Goal: Contribute content

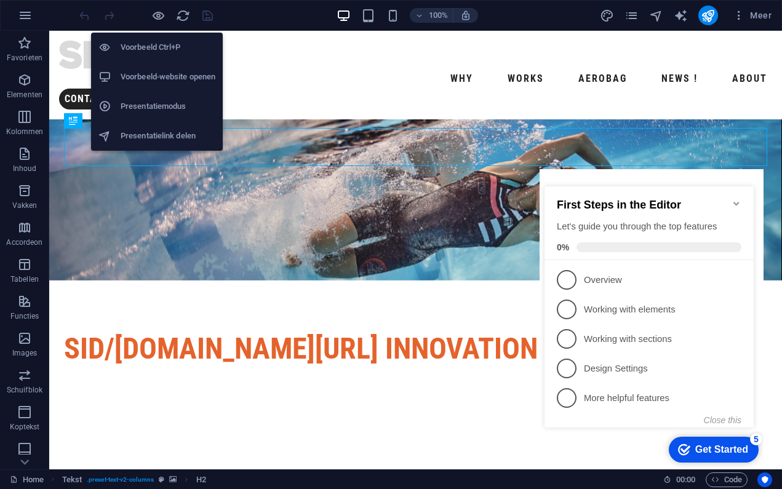
click at [149, 44] on h6 "Voorbeeld Ctrl+P" at bounding box center [168, 47] width 95 height 15
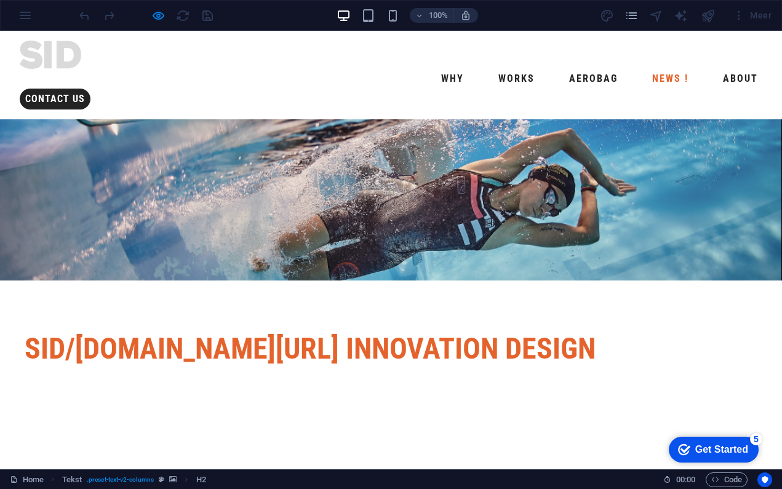
click at [648, 69] on link "NEWS !" at bounding box center [671, 79] width 46 height 20
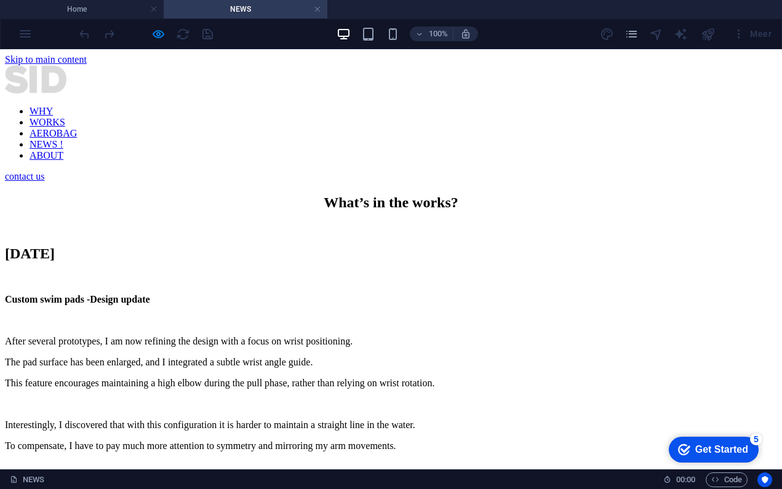
click at [162, 263] on div "[DATE] Custom swim pads -Design update After several prototypes, I am now refin…" at bounding box center [391, 401] width 772 height 311
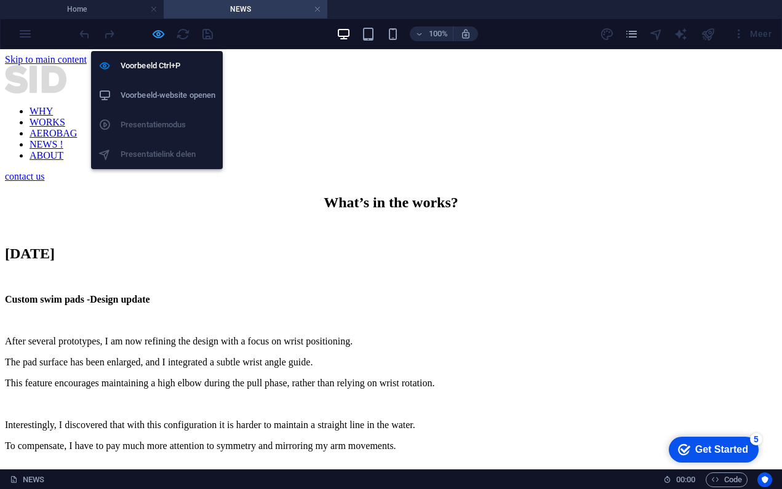
click at [158, 33] on icon "button" at bounding box center [158, 34] width 14 height 14
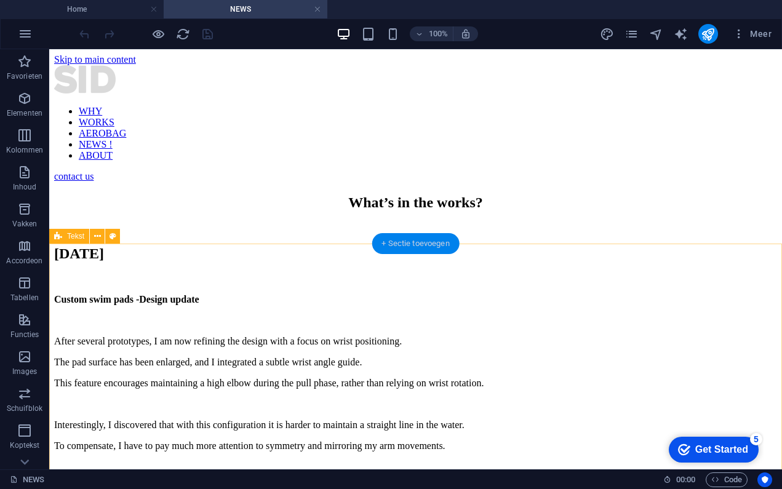
click at [407, 241] on div "+ Sectie toevoegen" at bounding box center [416, 243] width 88 height 21
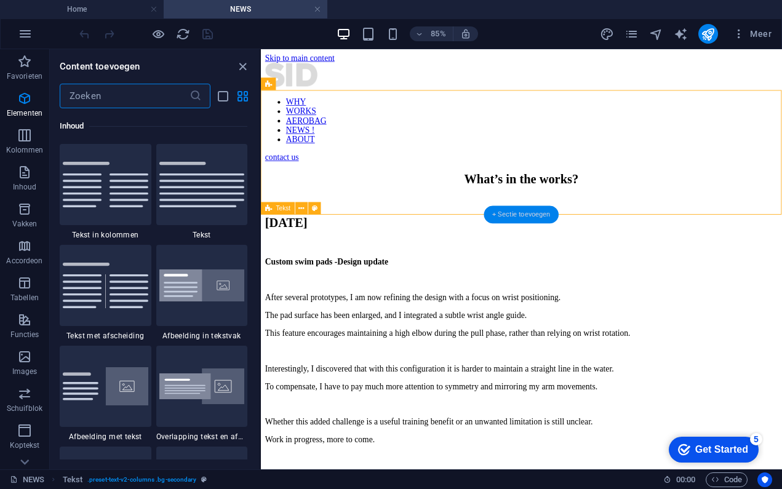
scroll to position [2154, 0]
click at [186, 197] on img at bounding box center [202, 184] width 86 height 46
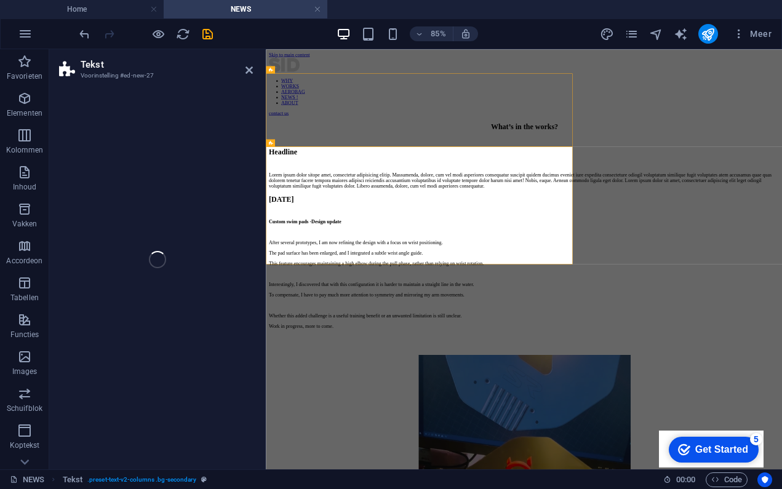
select select "preset-text-v2-default"
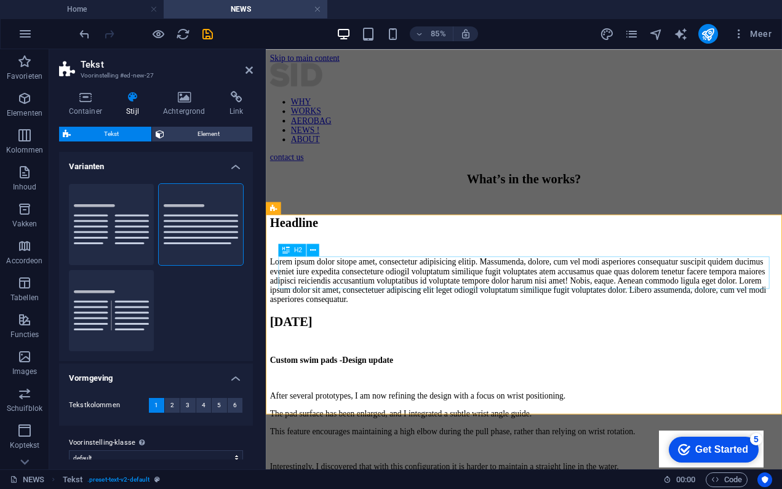
click at [336, 262] on div "Headline" at bounding box center [570, 254] width 598 height 17
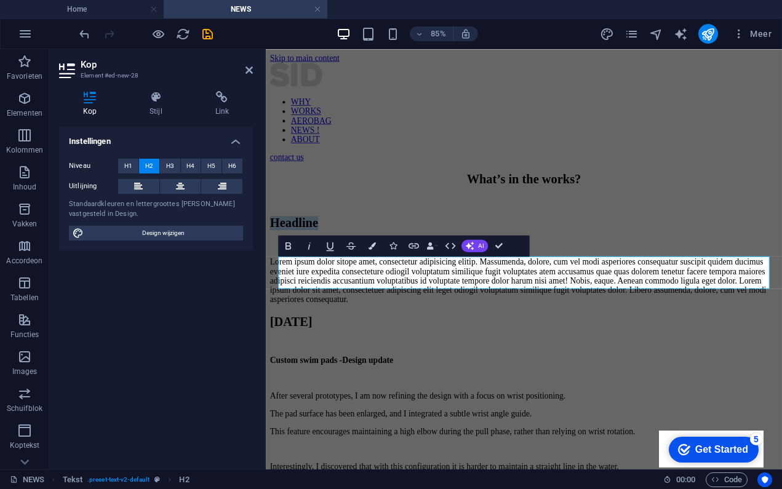
drag, startPoint x: 355, startPoint y: 311, endPoint x: 247, endPoint y: 305, distance: 108.5
click at [345, 348] on div "Lorem ipsum dolor sitope amet, consectetur adipisicing elitip. Massumenda, dolo…" at bounding box center [570, 321] width 598 height 55
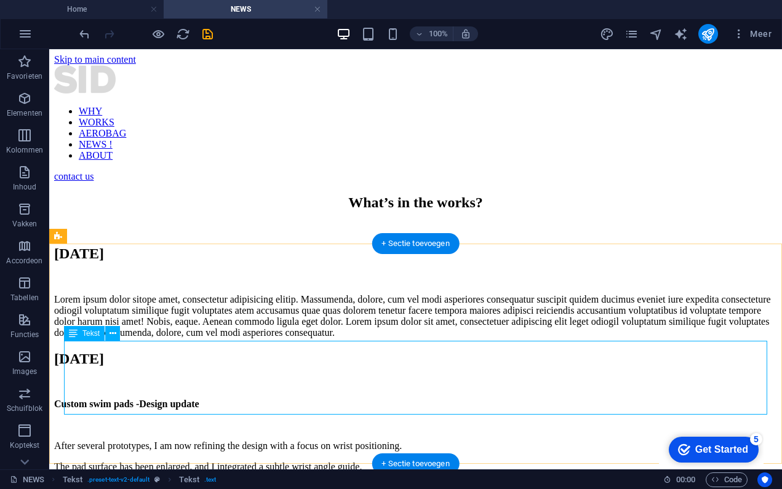
click at [66, 339] on div "Lorem ipsum dolor sitope amet, consectetur adipisicing elitip. Massumenda, dolo…" at bounding box center [415, 316] width 723 height 44
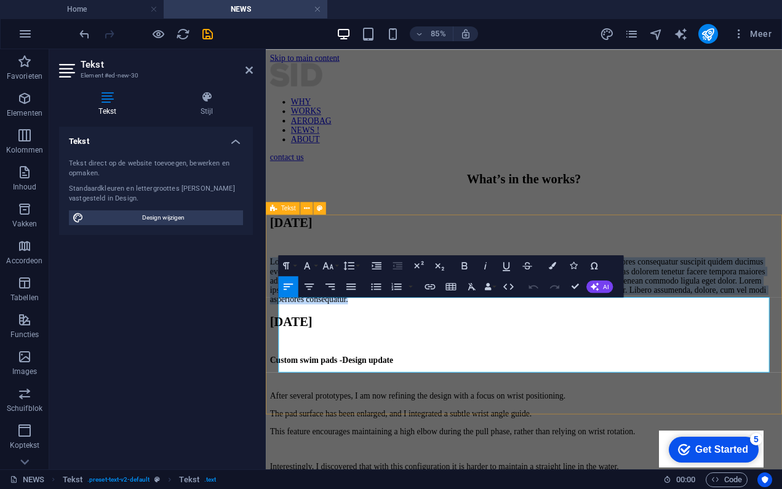
drag, startPoint x: 462, startPoint y: 383, endPoint x: 618, endPoint y: 435, distance: 164.3
click at [618, 350] on div "[DATE] Lorem ipsum dolor sitope amet, consectetur adipisicing elitip. [PERSON_N…" at bounding box center [570, 298] width 598 height 104
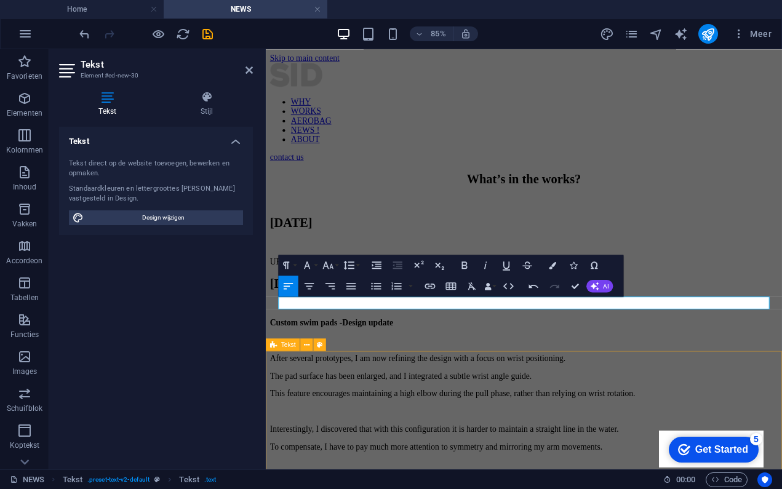
scroll to position [8, 0]
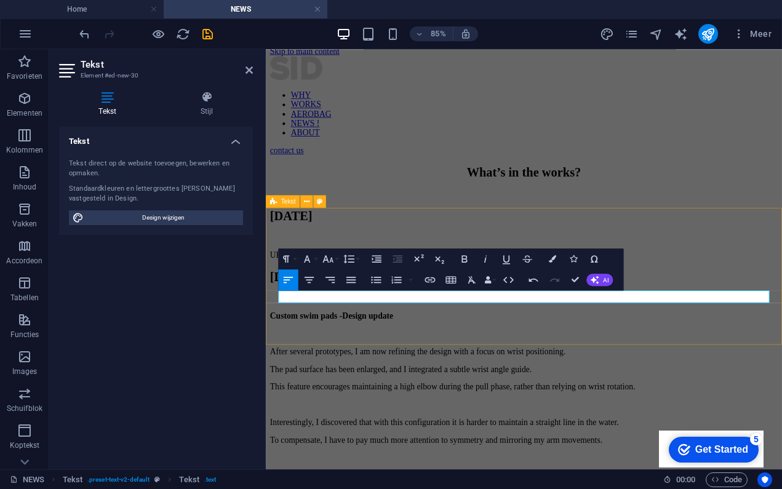
drag, startPoint x: 310, startPoint y: 335, endPoint x: 273, endPoint y: 335, distance: 36.3
click at [273, 297] on div "[DATE] UPDATE" at bounding box center [570, 268] width 598 height 60
drag, startPoint x: 325, startPoint y: 339, endPoint x: 261, endPoint y: 337, distance: 64.1
drag, startPoint x: 404, startPoint y: 339, endPoint x: 504, endPoint y: 337, distance: 99.7
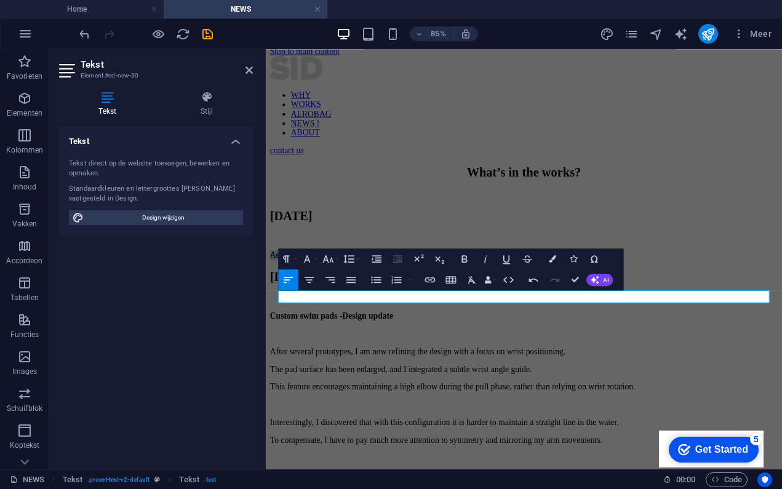
click at [467, 256] on icon "button" at bounding box center [465, 259] width 12 height 12
click at [427, 297] on div "[DATE] Aerobag - Design update" at bounding box center [570, 268] width 598 height 60
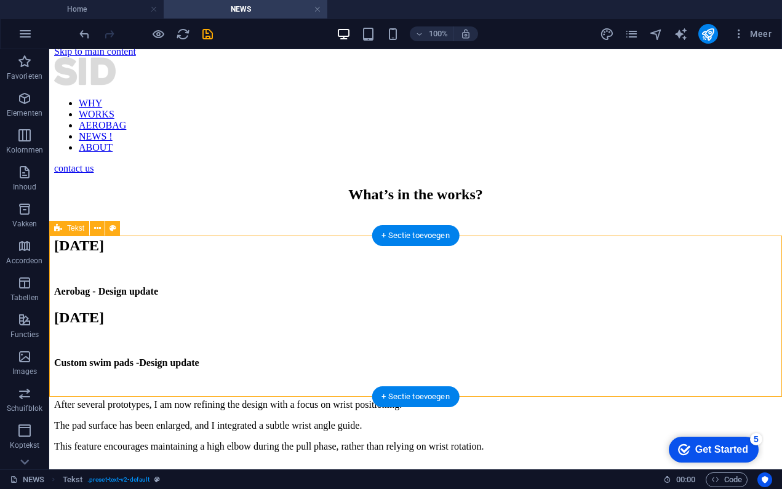
click at [95, 297] on div "[DATE] Aerobag - Design update" at bounding box center [415, 268] width 723 height 60
click at [195, 297] on div "Aerobag - Design update" at bounding box center [415, 291] width 723 height 11
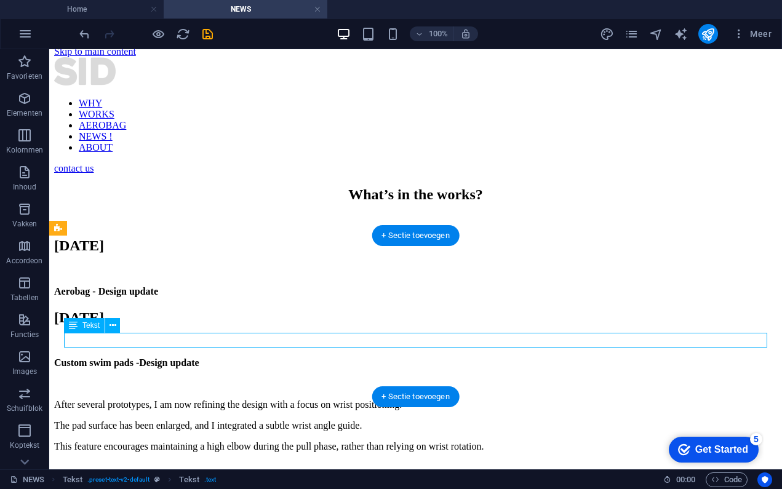
click at [196, 297] on div "Aerobag - Design update" at bounding box center [415, 291] width 723 height 11
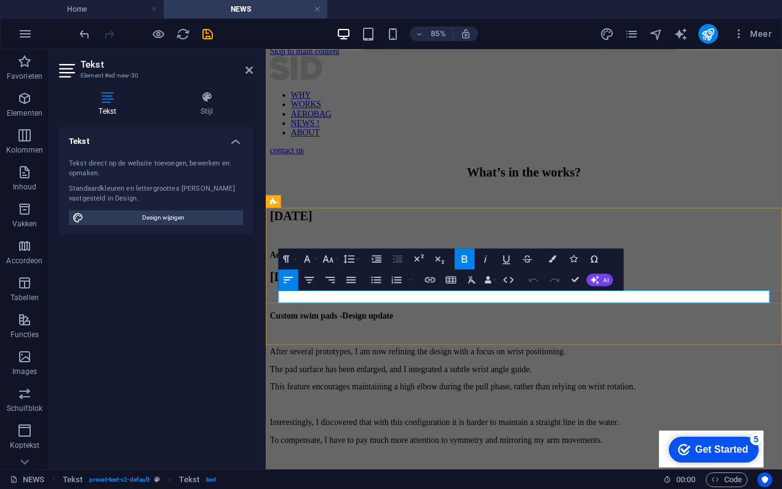
click at [420, 297] on p "Aerobag - Design update" at bounding box center [570, 291] width 598 height 11
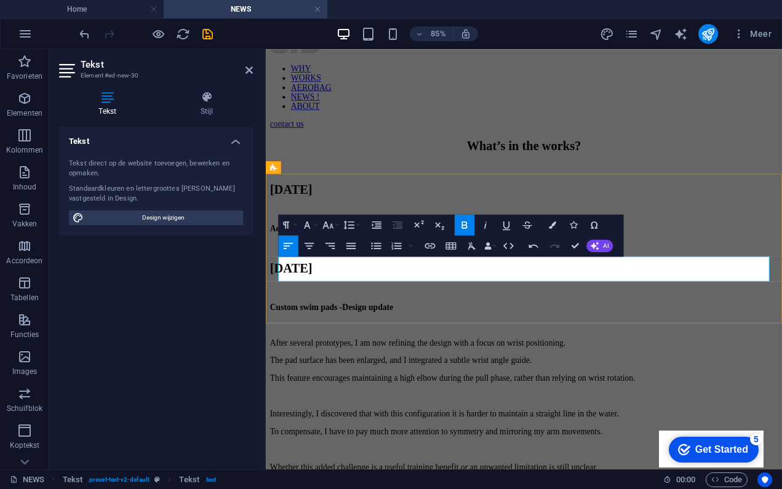
scroll to position [53, 0]
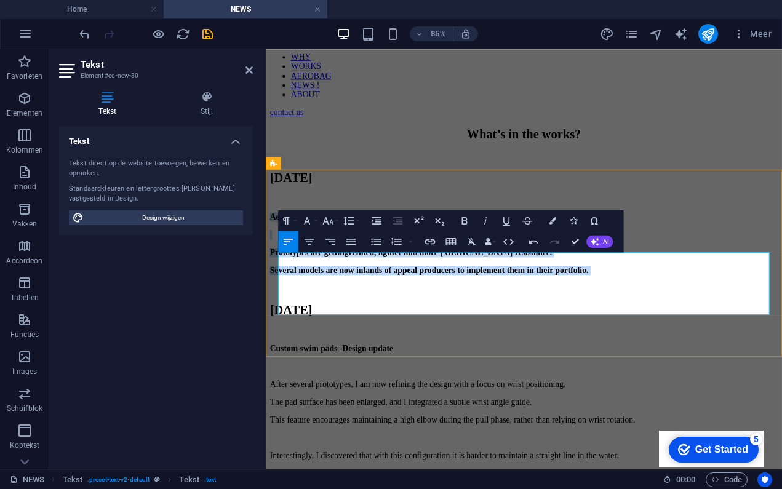
drag, startPoint x: 364, startPoint y: 335, endPoint x: 724, endPoint y: 356, distance: 361.3
click at [724, 336] on div "Aerobag - Design update ​ Prototypes are getting refined, lighter and more [MED…" at bounding box center [570, 288] width 598 height 95
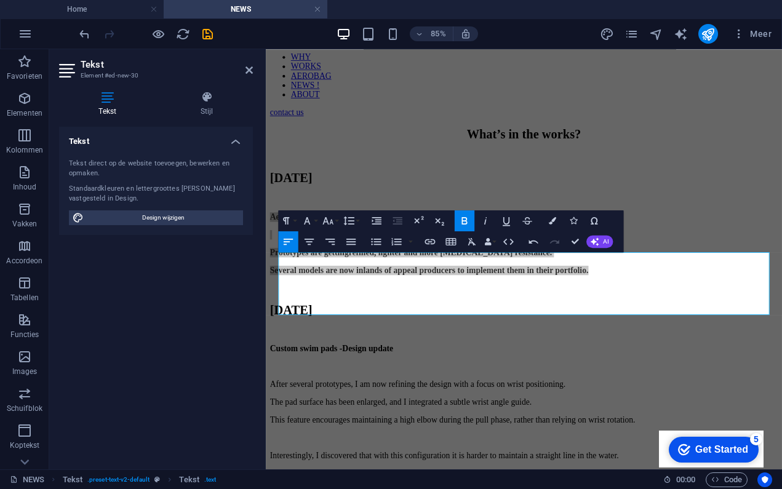
drag, startPoint x: 388, startPoint y: 140, endPoint x: 380, endPoint y: 335, distance: 194.6
click at [388, 315] on b "Several models are now inlands of appeal producers to implement them in their p…" at bounding box center [458, 309] width 375 height 10
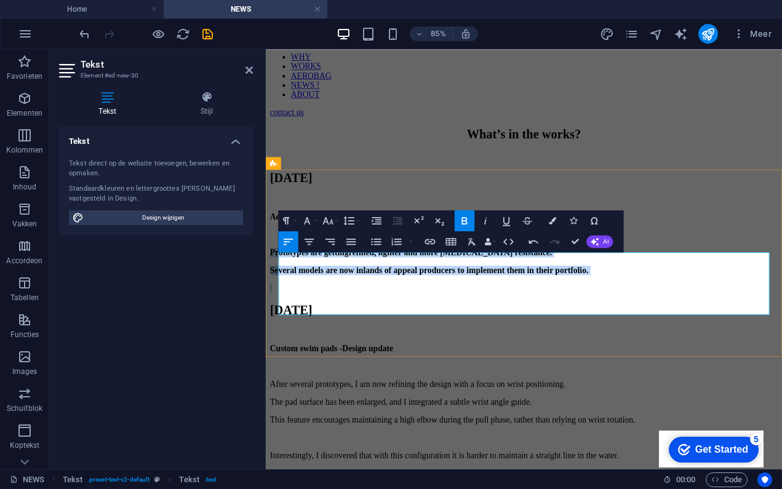
drag, startPoint x: 454, startPoint y: 352, endPoint x: 755, endPoint y: 347, distance: 301.0
click at [755, 336] on div "Aerobag - Design update ​ Prototypes are getting refined, lighter and more [MED…" at bounding box center [570, 288] width 598 height 95
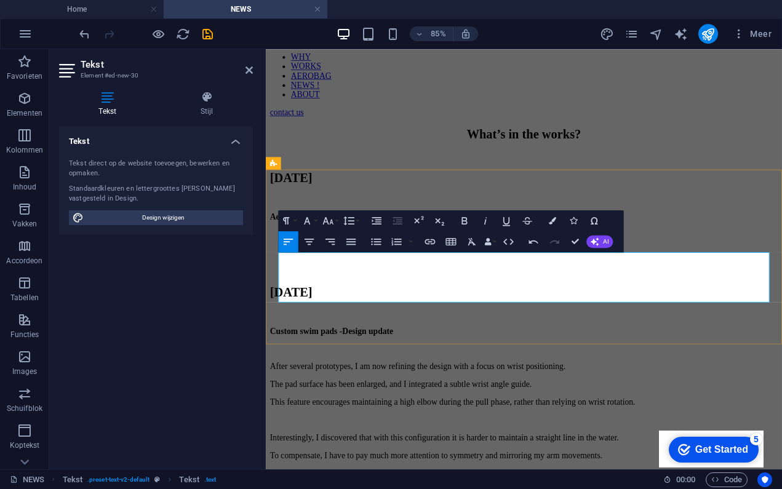
click at [288, 273] on p "​" at bounding box center [570, 267] width 598 height 11
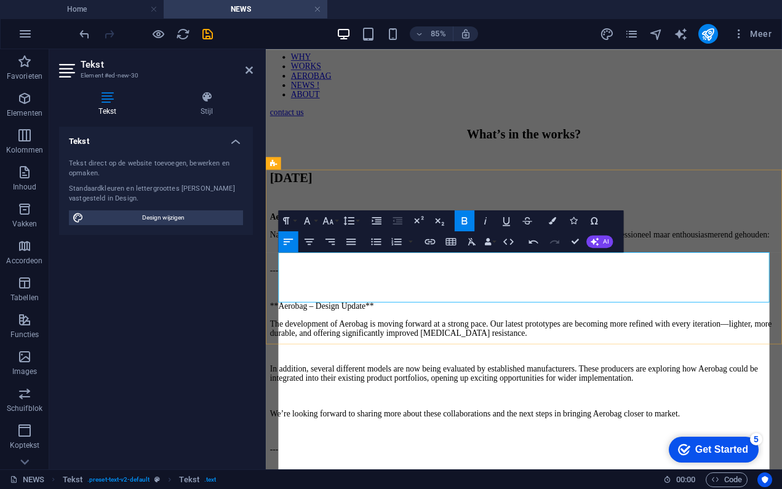
scroll to position [10271, 0]
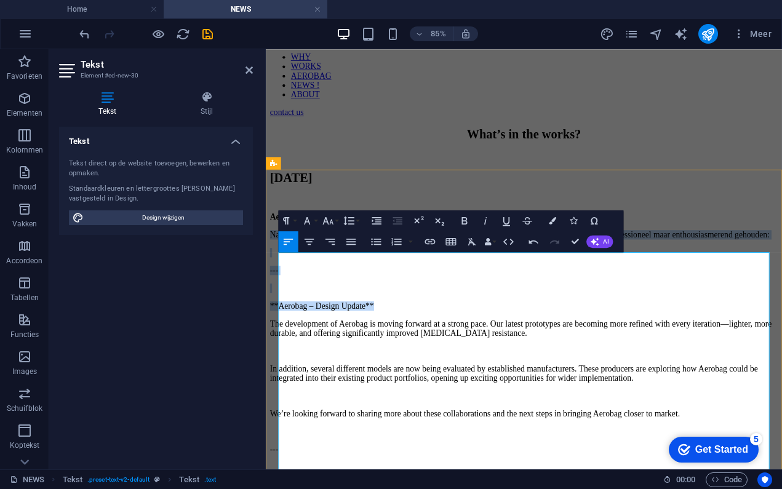
drag, startPoint x: 284, startPoint y: 308, endPoint x: 476, endPoint y: 389, distance: 208.5
click at [476, 389] on div "Aerobag - Design update Natuurlijk! Hier is een iets langere en vloeiendere [PE…" at bounding box center [570, 441] width 598 height 400
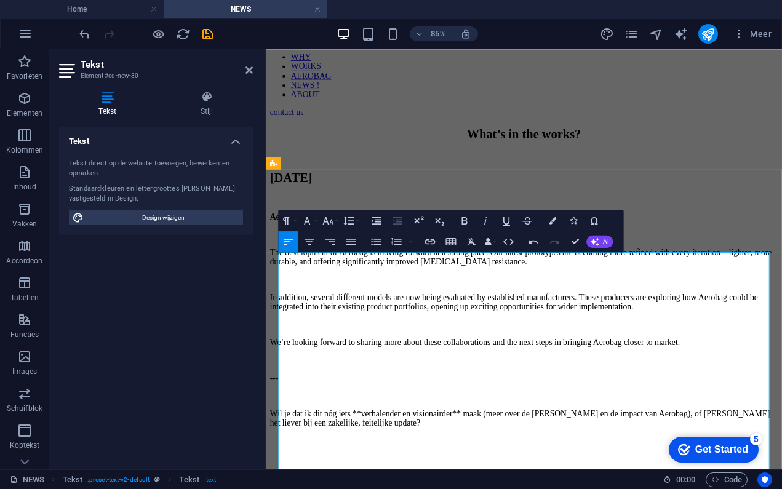
click at [382, 305] on p "The development of Aerobag is moving forward at a strong pace. Our latest proto…" at bounding box center [570, 294] width 598 height 22
click at [285, 358] on p "In addition, several different models are now being evaluated by established ma…" at bounding box center [570, 347] width 598 height 22
click at [281, 358] on p "In addition, several different models are now being evaluated by established ma…" at bounding box center [570, 347] width 598 height 22
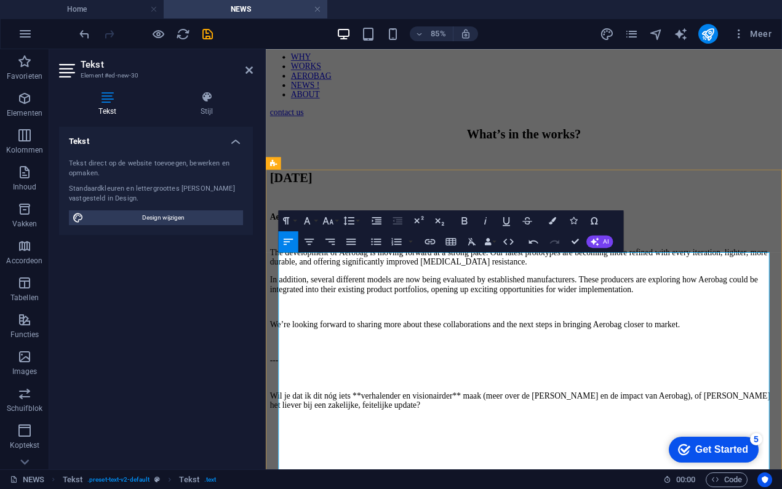
click at [738, 337] on p "In addition, several different models are now being evaluated by established ma…" at bounding box center [570, 326] width 598 height 22
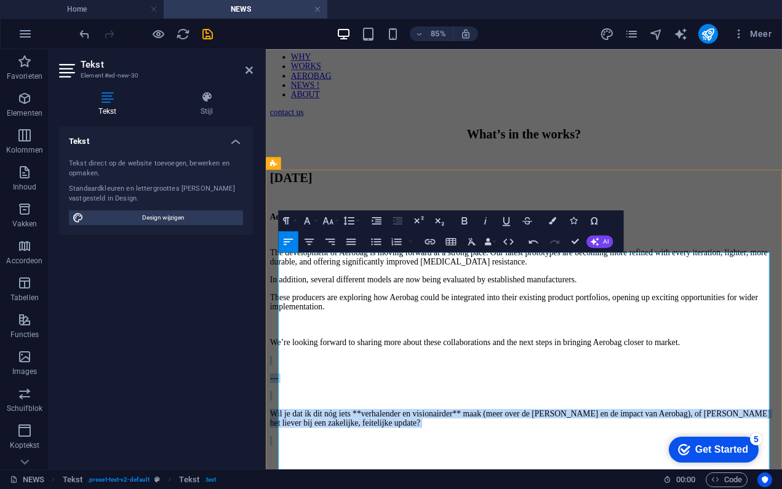
drag, startPoint x: 291, startPoint y: 447, endPoint x: 521, endPoint y: 523, distance: 241.6
click at [521, 489] on div "Aerobag - Design update The development of Aerobag is moving forward at a stron…" at bounding box center [570, 399] width 598 height 316
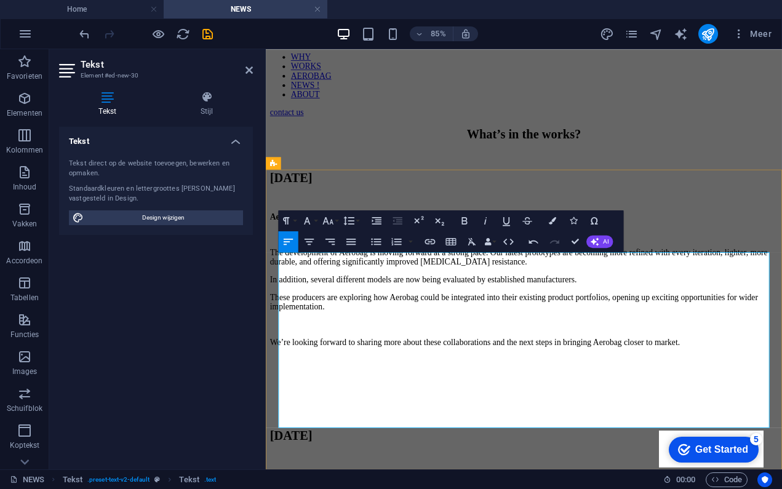
click at [753, 326] on p "In addition, several different models are now being evaluated by established ma…" at bounding box center [570, 320] width 598 height 11
click at [744, 326] on p "In addition, several different models are now being evaluated by established ma…" at bounding box center [570, 320] width 598 height 11
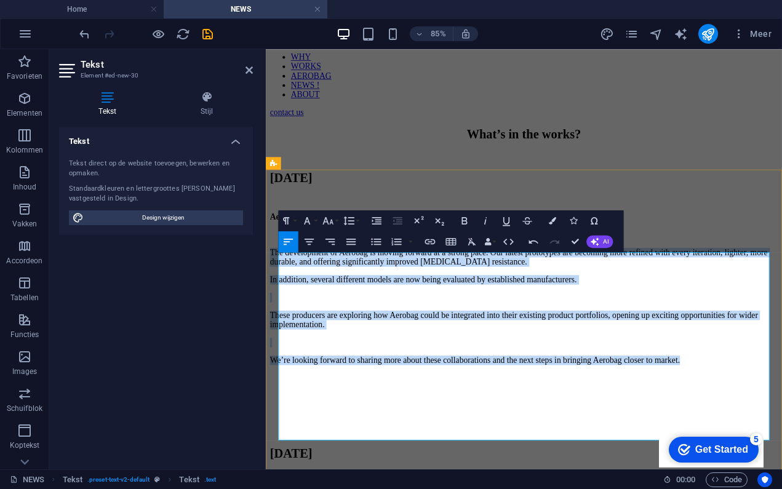
drag, startPoint x: 281, startPoint y: 323, endPoint x: 348, endPoint y: 446, distance: 140.2
click at [348, 447] on div "Aerobag - Design update The development of Aerobag is moving forward at a stron…" at bounding box center [570, 372] width 598 height 263
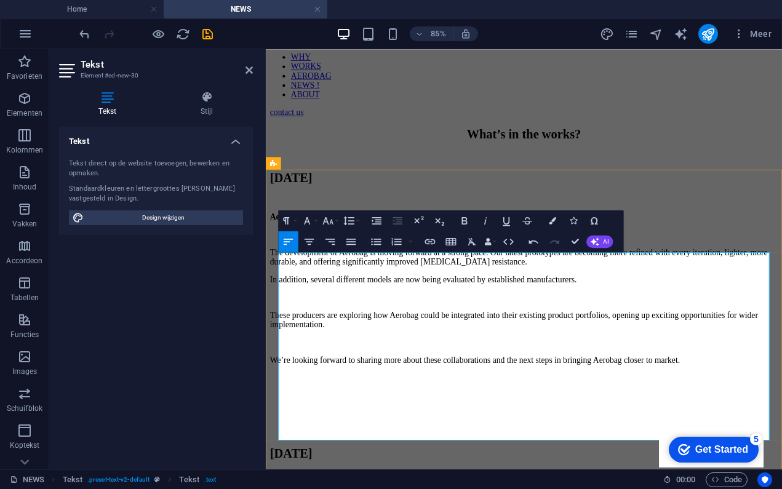
click at [341, 442] on p at bounding box center [570, 436] width 598 height 11
click at [319, 442] on p at bounding box center [570, 436] width 598 height 11
click at [742, 221] on div "[DATE] Aerobag - Design update The development of Aerobag is moving forward at …" at bounding box center [570, 349] width 598 height 312
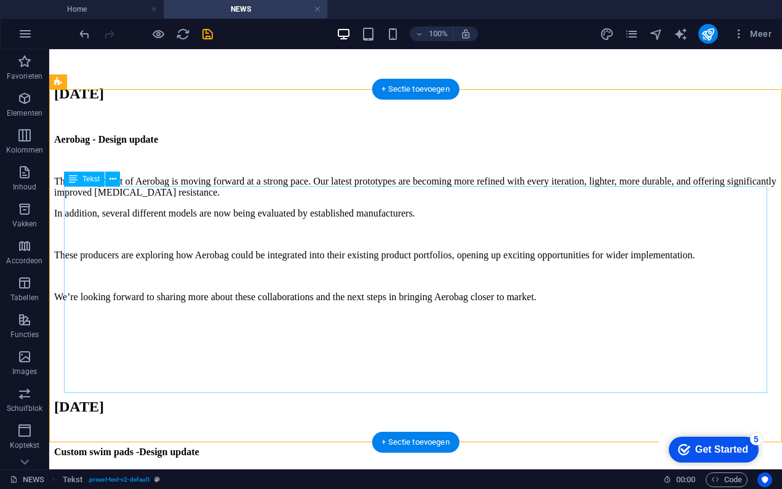
scroll to position [163, 0]
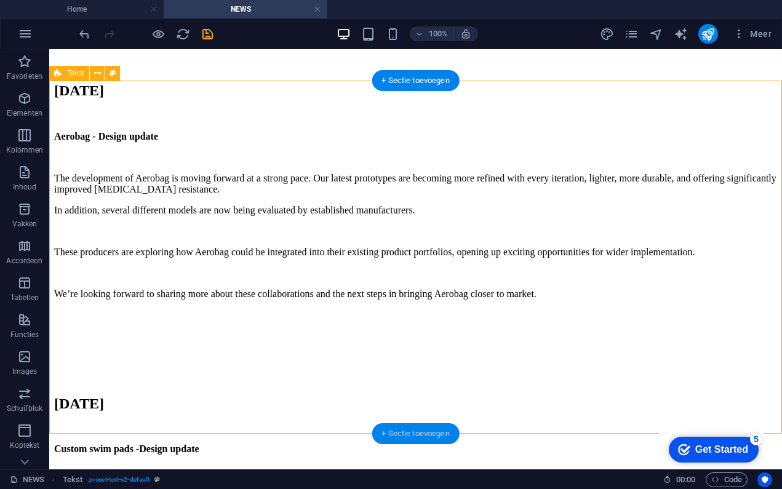
click at [405, 433] on div "+ Sectie toevoegen" at bounding box center [416, 433] width 88 height 21
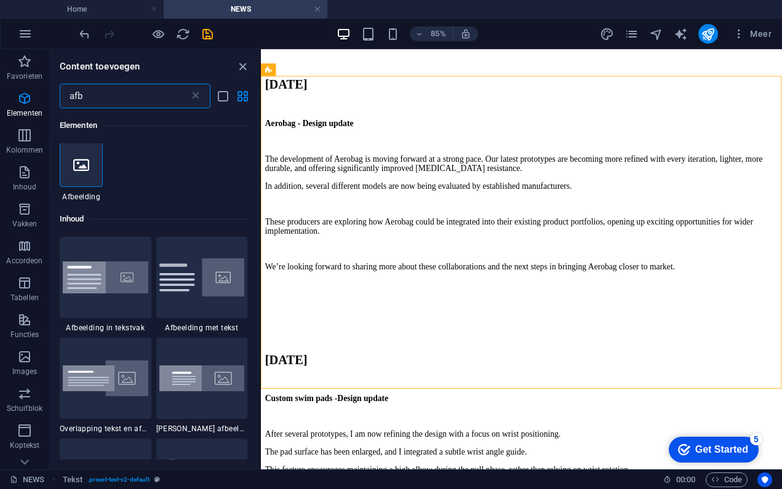
scroll to position [0, 0]
type input "afb"
click at [87, 169] on icon at bounding box center [81, 166] width 16 height 16
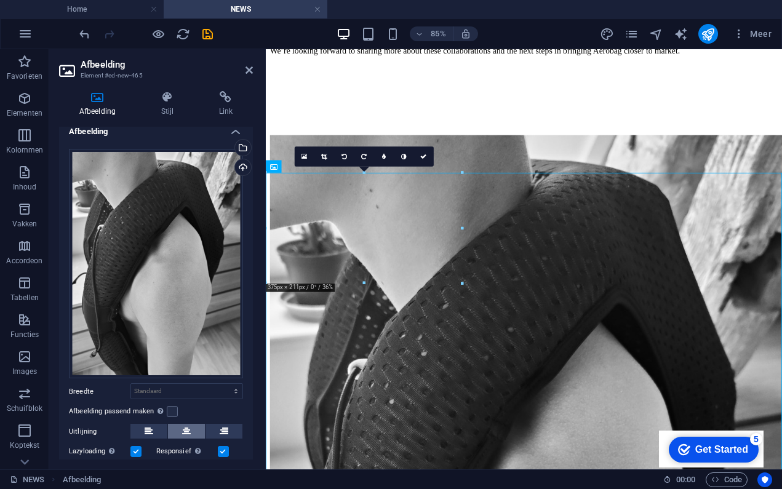
scroll to position [14, 0]
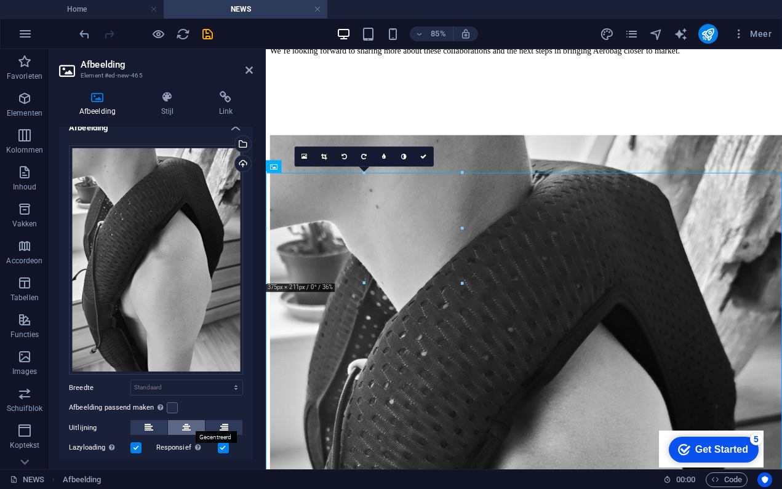
click at [185, 425] on icon at bounding box center [186, 427] width 9 height 15
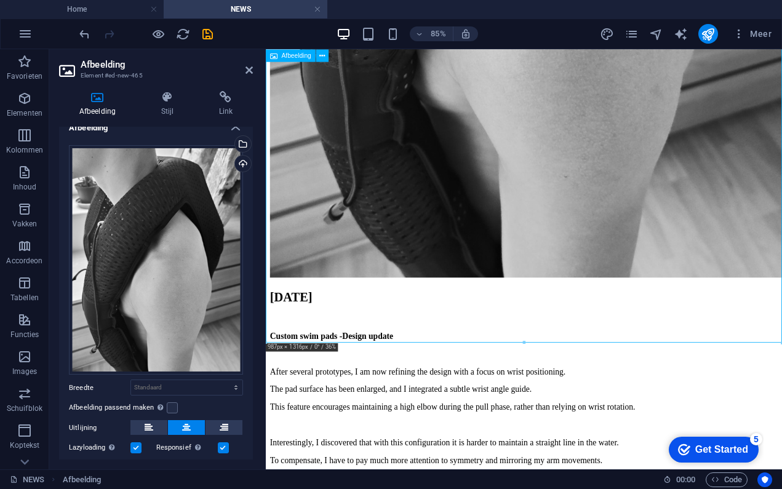
scroll to position [1069, 0]
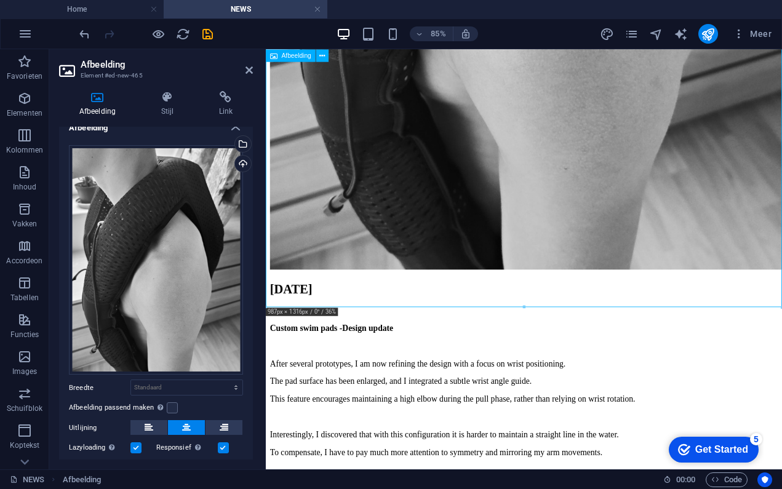
drag, startPoint x: 270, startPoint y: 349, endPoint x: 308, endPoint y: 299, distance: 62.9
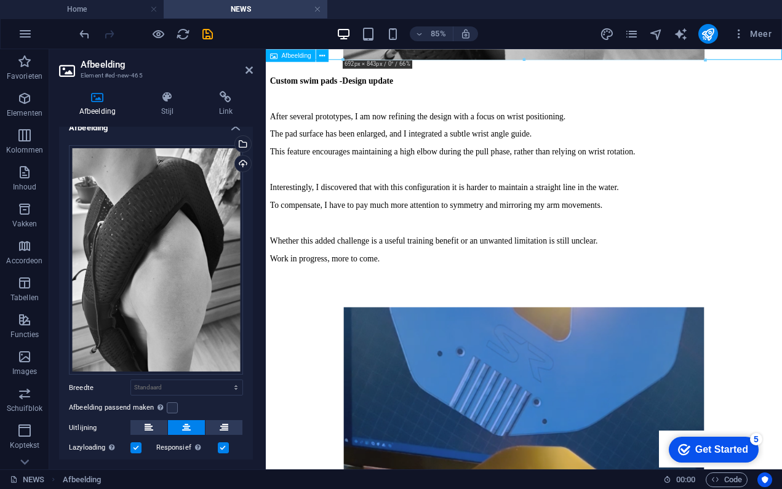
drag, startPoint x: 290, startPoint y: 294, endPoint x: 449, endPoint y: 231, distance: 170.8
type input "690"
select select "px"
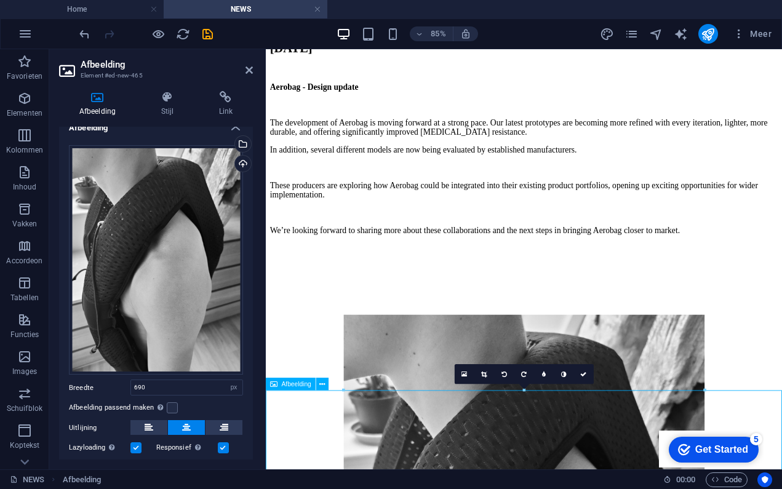
scroll to position [158, 0]
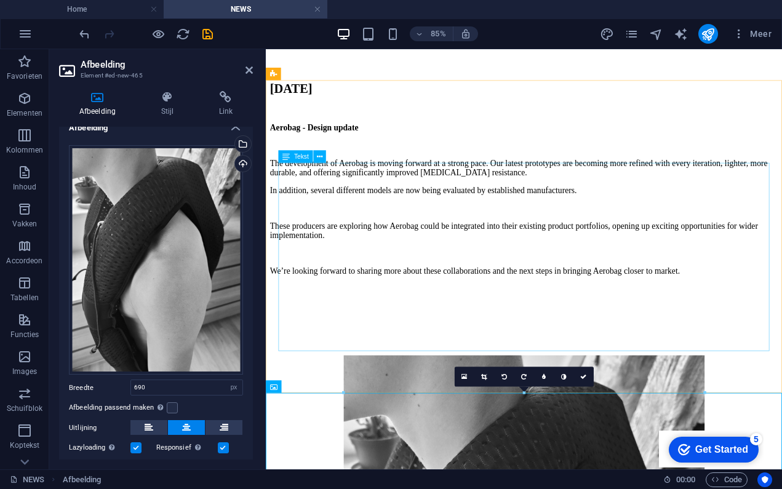
click at [398, 379] on div "Aerobag - Design update The development of Aerobag is moving forward at a stron…" at bounding box center [570, 267] width 598 height 263
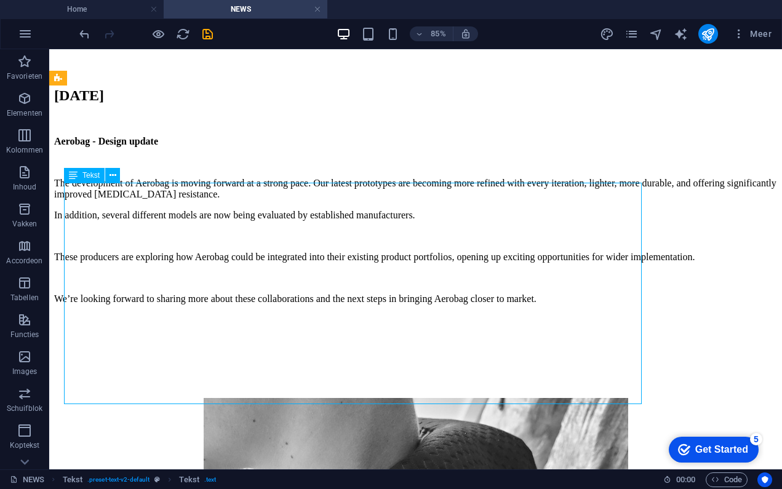
click at [369, 329] on div "Aerobag - Design update The development of Aerobag is moving forward at a stron…" at bounding box center [415, 262] width 723 height 252
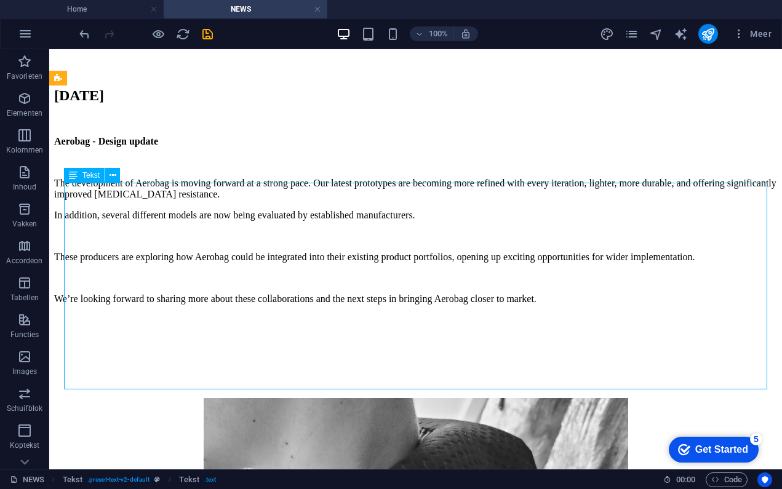
click at [679, 327] on div "Aerobag - Design update The development of Aerobag is moving forward at a stron…" at bounding box center [415, 262] width 723 height 252
click at [680, 327] on div "Aerobag - Design update The development of Aerobag is moving forward at a stron…" at bounding box center [415, 262] width 723 height 252
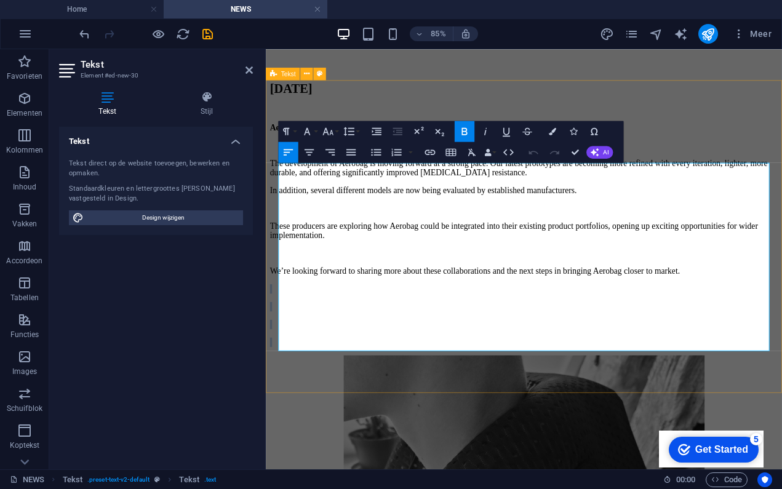
drag, startPoint x: 285, startPoint y: 348, endPoint x: 353, endPoint y: 421, distance: 99.3
click at [353, 399] on div "[DATE] Aerobag - Design update The development of Aerobag is moving forward at …" at bounding box center [570, 243] width 598 height 312
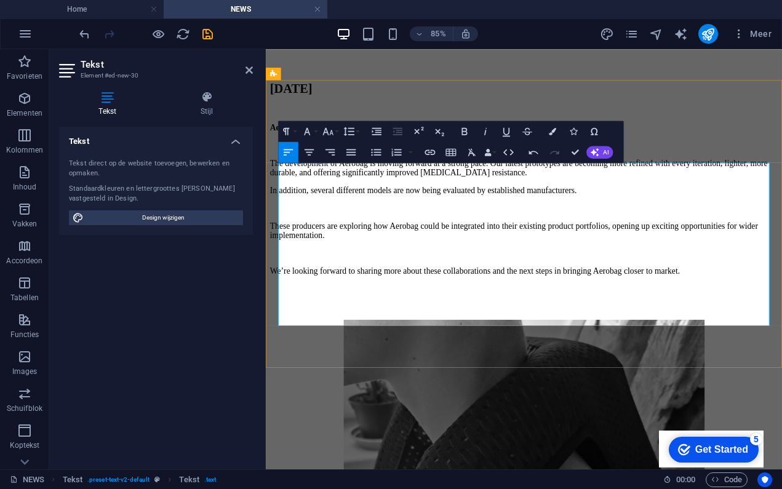
click at [315, 358] on p at bounding box center [570, 352] width 598 height 11
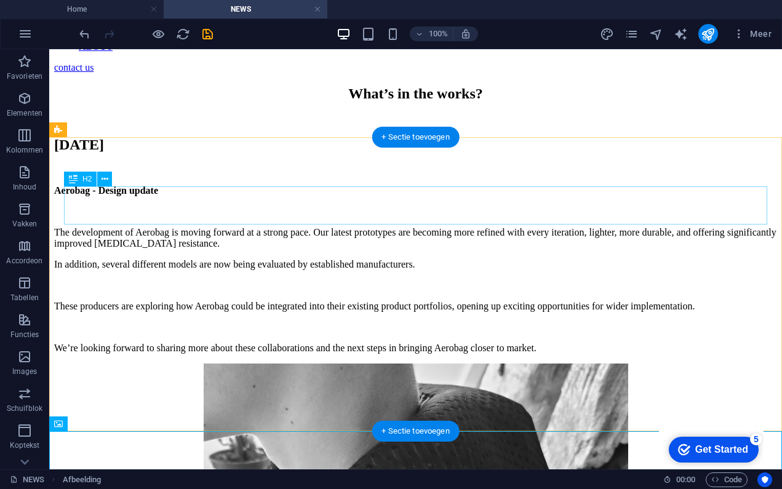
scroll to position [115, 0]
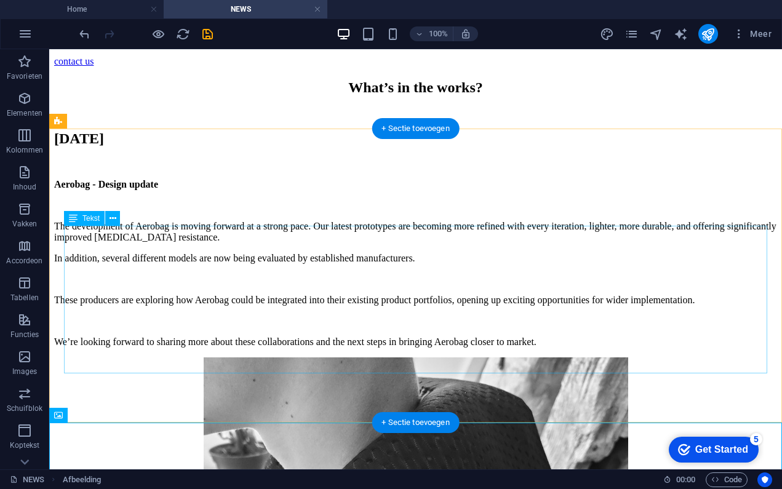
click at [111, 233] on div "Aerobag - Design update The development of Aerobag is moving forward at a stron…" at bounding box center [415, 263] width 723 height 169
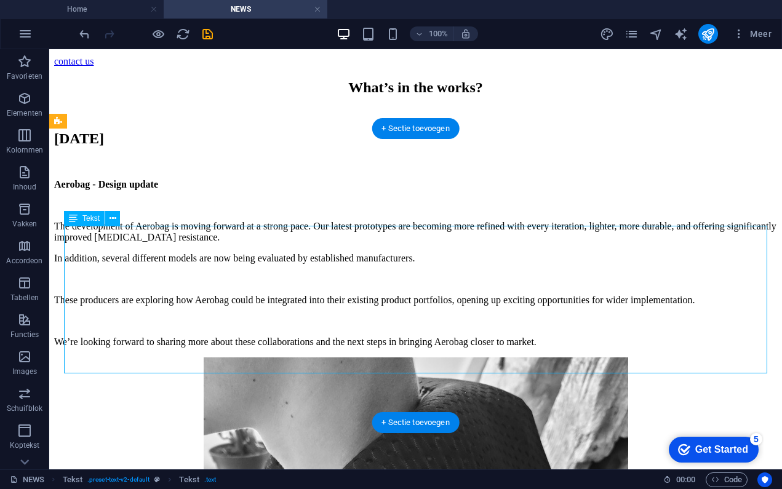
click at [111, 233] on div "Aerobag - Design update The development of Aerobag is moving forward at a stron…" at bounding box center [415, 263] width 723 height 169
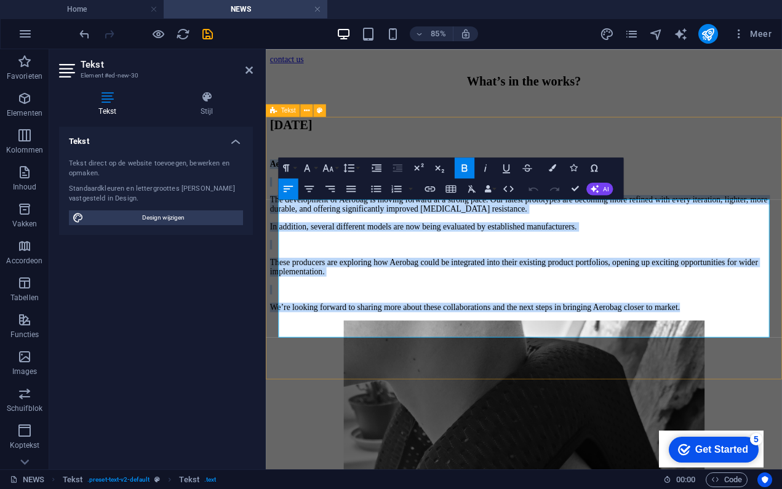
drag, startPoint x: 283, startPoint y: 233, endPoint x: 430, endPoint y: 391, distance: 215.6
click at [430, 359] on div "[DATE] Aerobag - Design update The development of Aerobag is moving forward at …" at bounding box center [570, 244] width 598 height 228
copy div "Aerobag - Design update The development of Aerobag is moving forward at a stron…"
click at [725, 168] on div "[DATE] Aerobag - Design update The development of Aerobag is moving forward at …" at bounding box center [570, 244] width 598 height 228
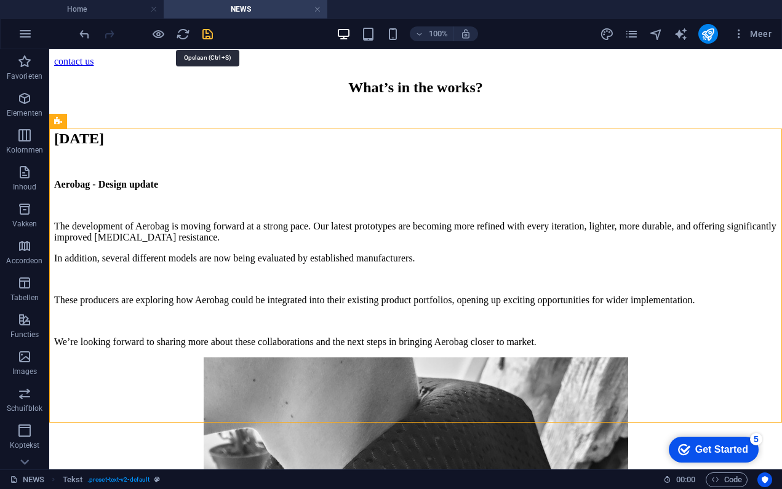
click at [206, 34] on icon "save" at bounding box center [208, 34] width 14 height 14
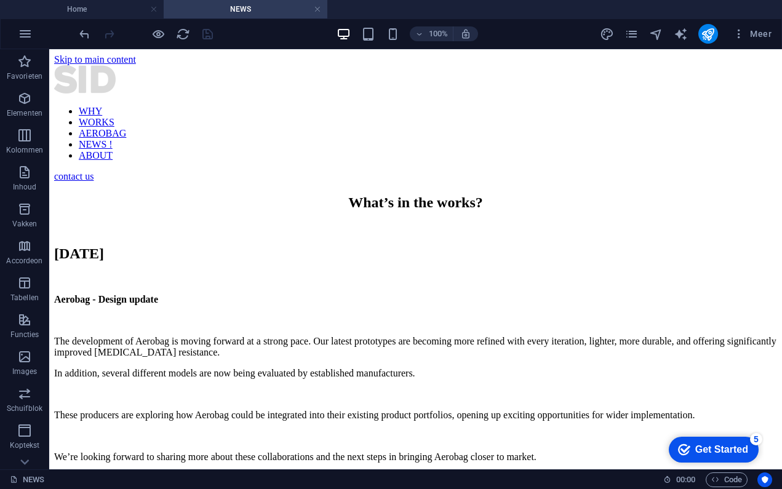
scroll to position [0, 0]
click at [709, 31] on icon "publish" at bounding box center [708, 34] width 14 height 14
